Goal: Book appointment/travel/reservation

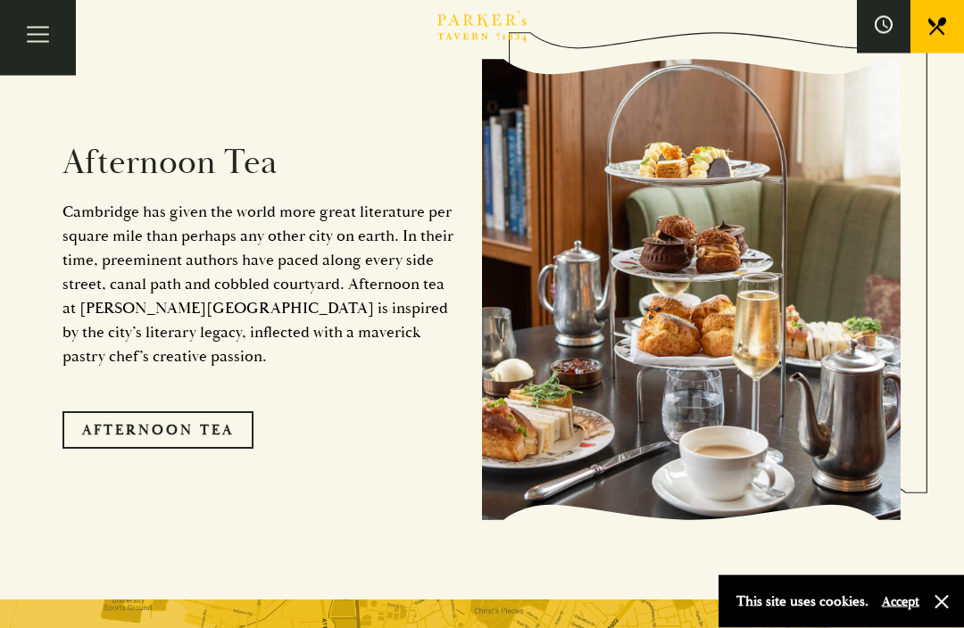
scroll to position [2703, 0]
click at [175, 411] on link "Afternoon Tea" at bounding box center [157, 429] width 191 height 37
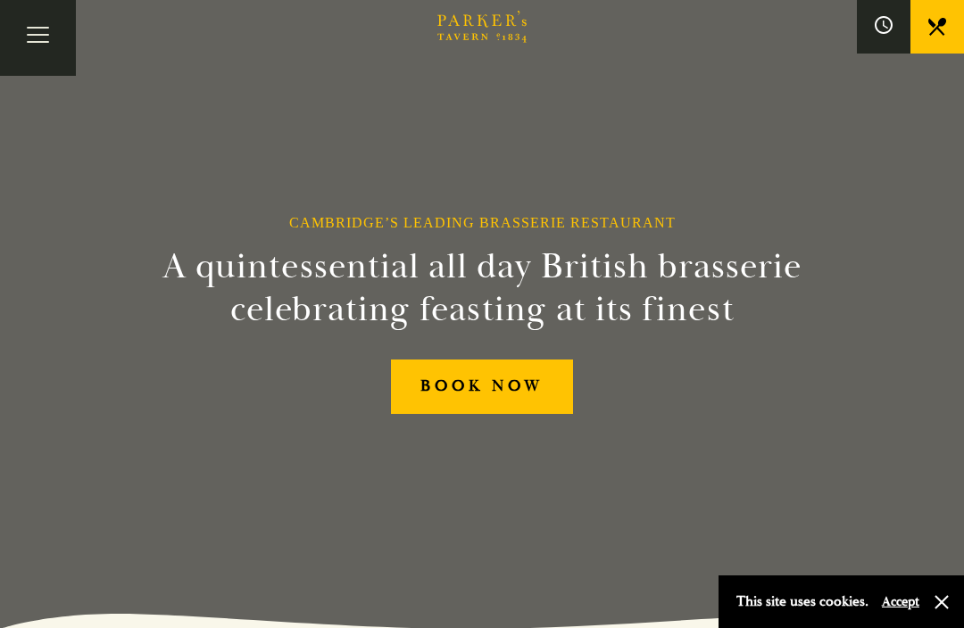
click at [29, 29] on button "Toggle navigation" at bounding box center [38, 38] width 76 height 76
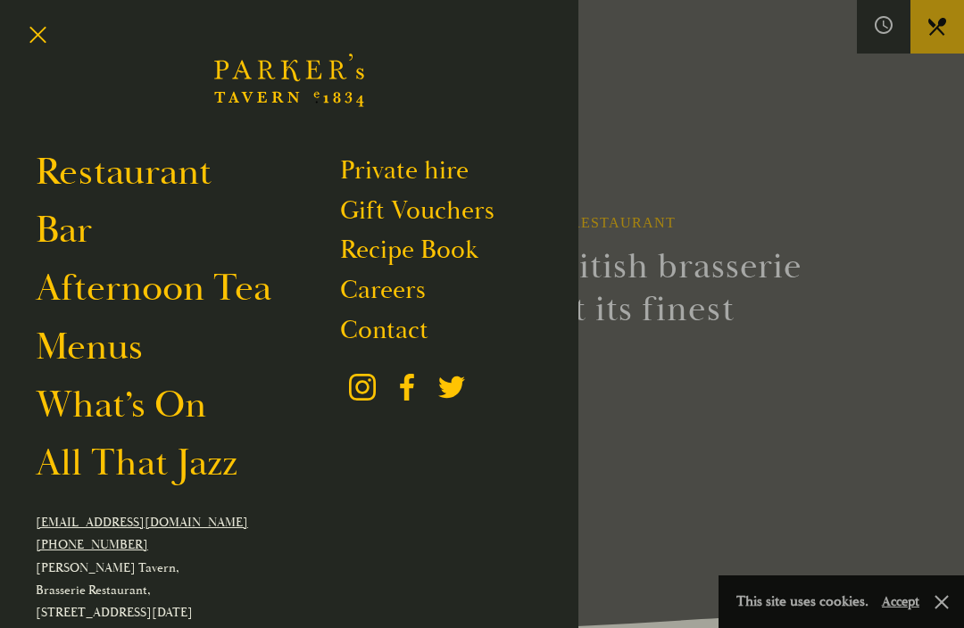
click at [46, 25] on button "Toggle navigation" at bounding box center [38, 38] width 76 height 76
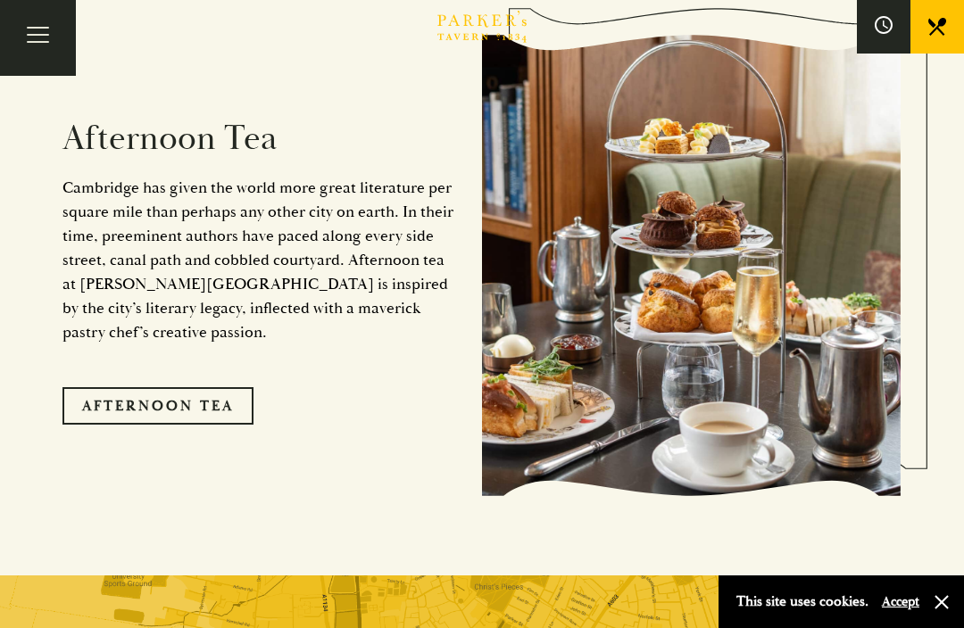
scroll to position [2678, 0]
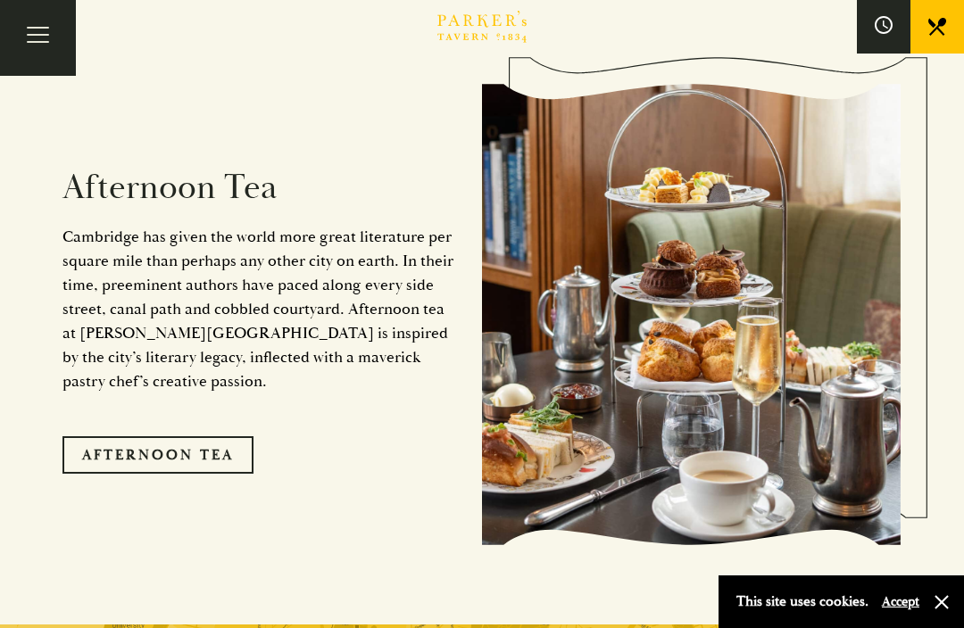
click at [187, 436] on link "Afternoon Tea" at bounding box center [157, 454] width 191 height 37
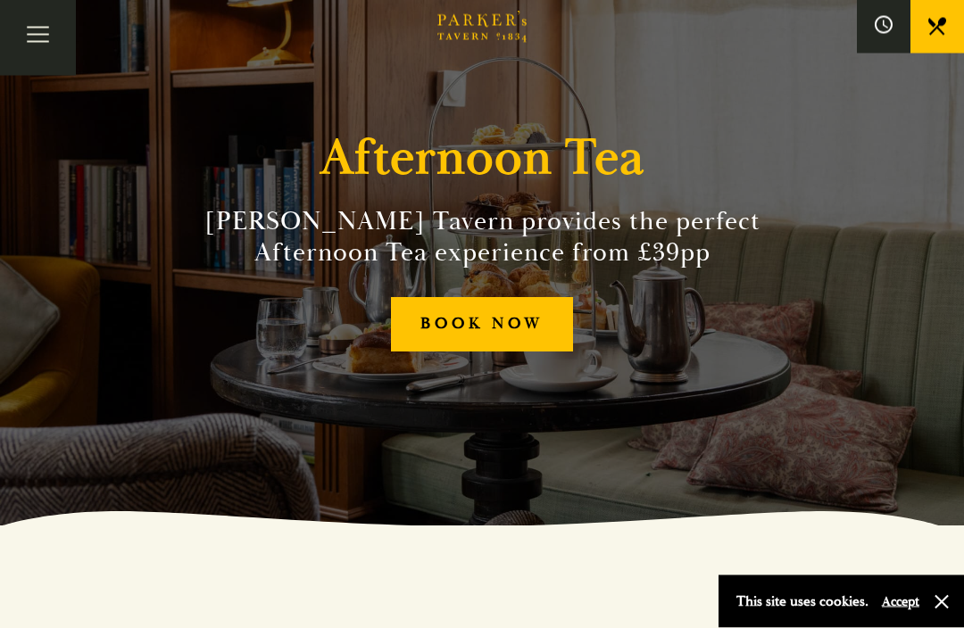
scroll to position [103, 0]
click at [938, 611] on button "button" at bounding box center [942, 602] width 18 height 18
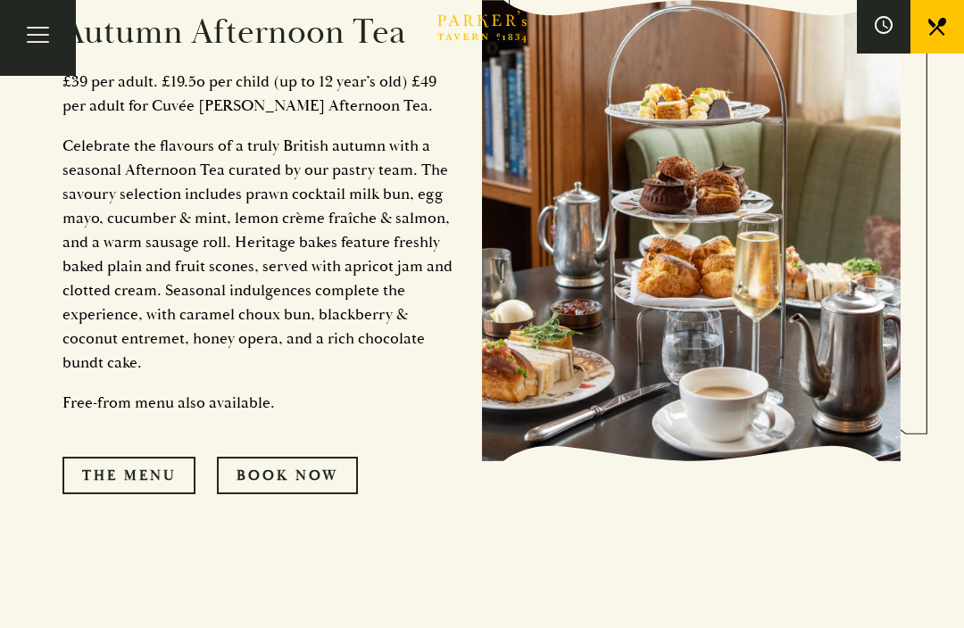
scroll to position [834, 0]
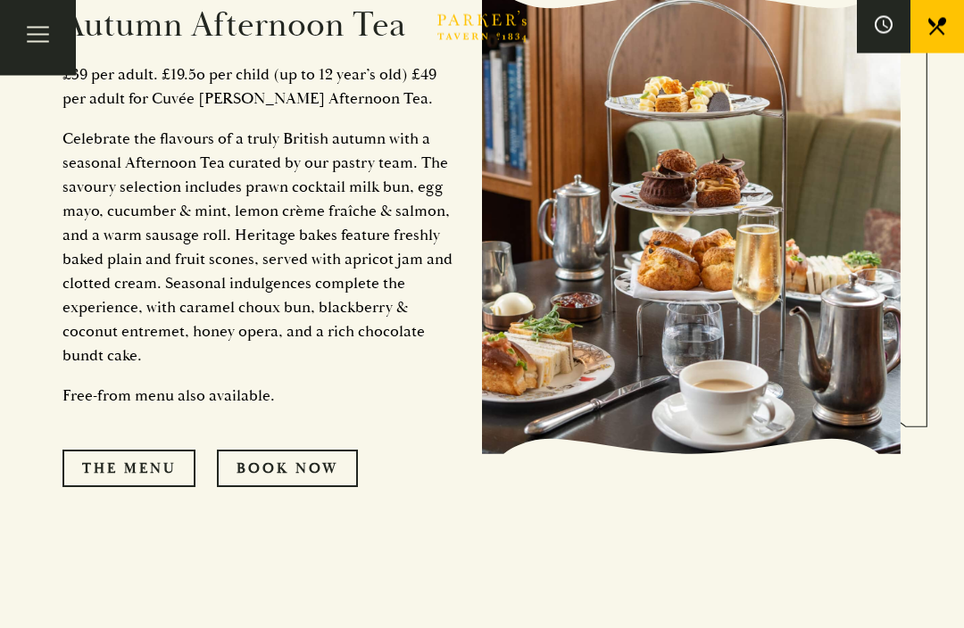
click at [145, 488] on link "The Menu" at bounding box center [128, 469] width 133 height 37
